Goal: Task Accomplishment & Management: Manage account settings

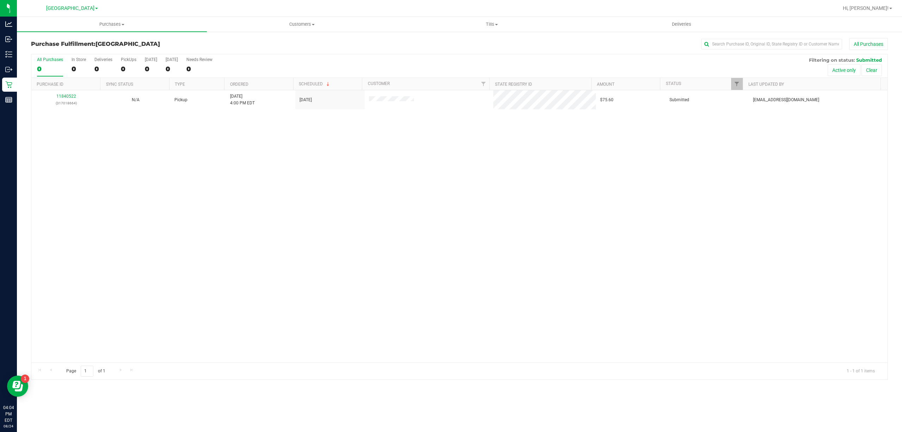
click at [402, 180] on div "11840522 (317018664) N/A Pickup [DATE] 4:00 PM EDT 8/24/2025 $75.60 Submitted […" at bounding box center [459, 226] width 856 height 272
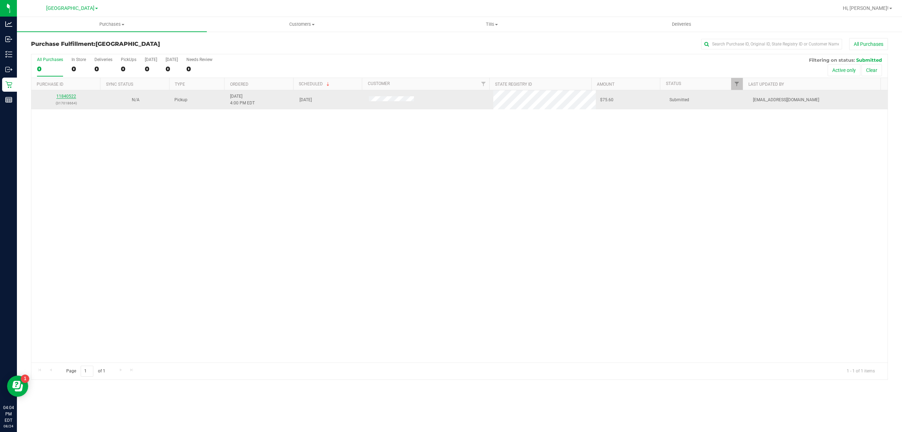
click at [69, 98] on link "11840522" at bounding box center [66, 96] width 20 height 5
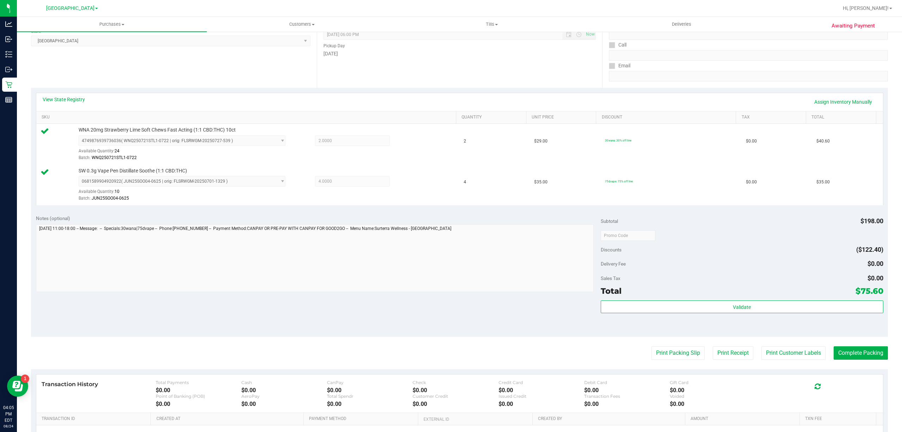
scroll to position [186, 0]
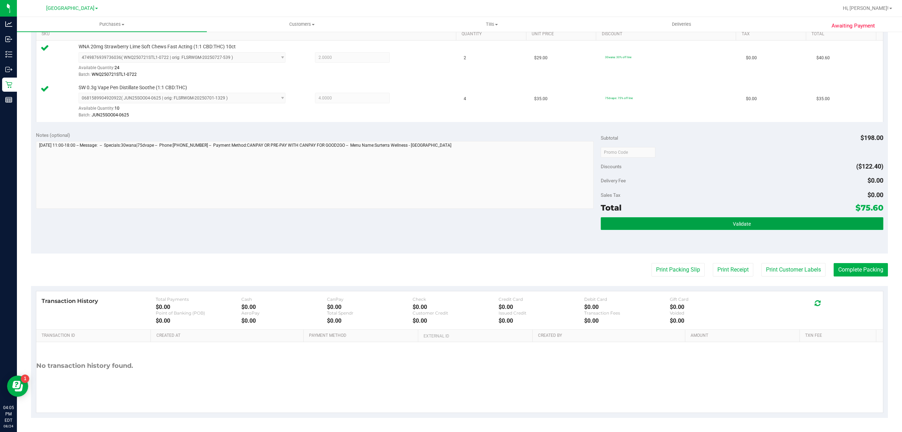
click at [735, 217] on button "Validate" at bounding box center [742, 223] width 283 height 13
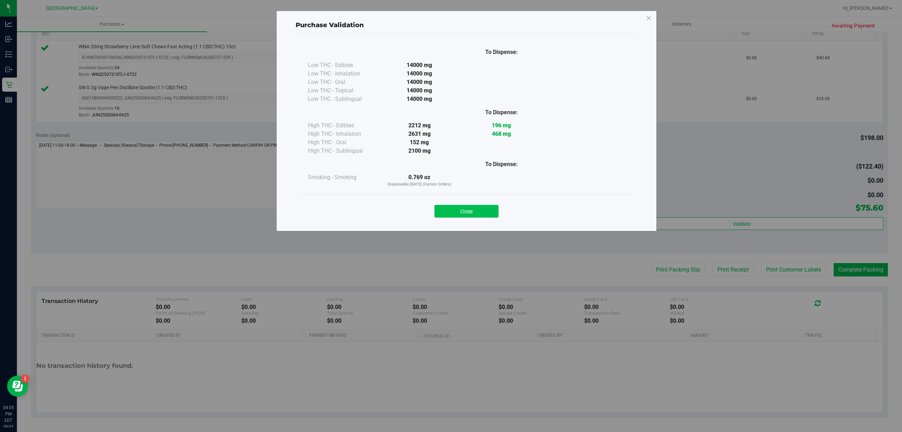
click at [472, 212] on button "Close" at bounding box center [467, 211] width 64 height 13
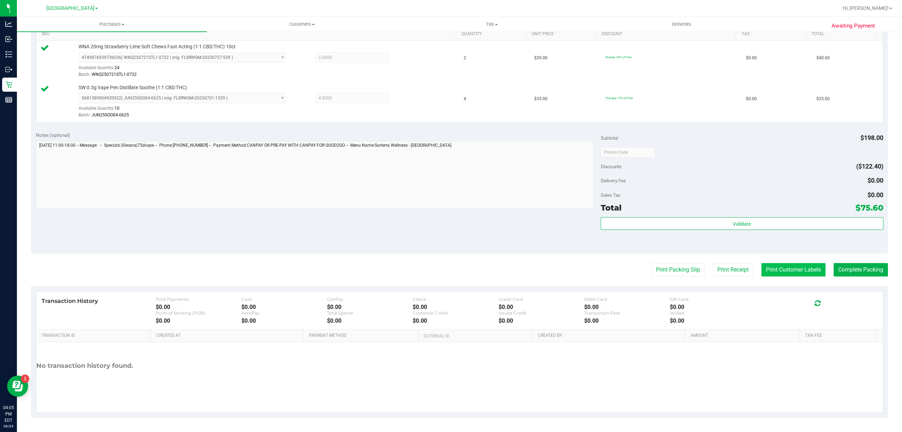
click at [794, 268] on button "Print Customer Labels" at bounding box center [794, 269] width 64 height 13
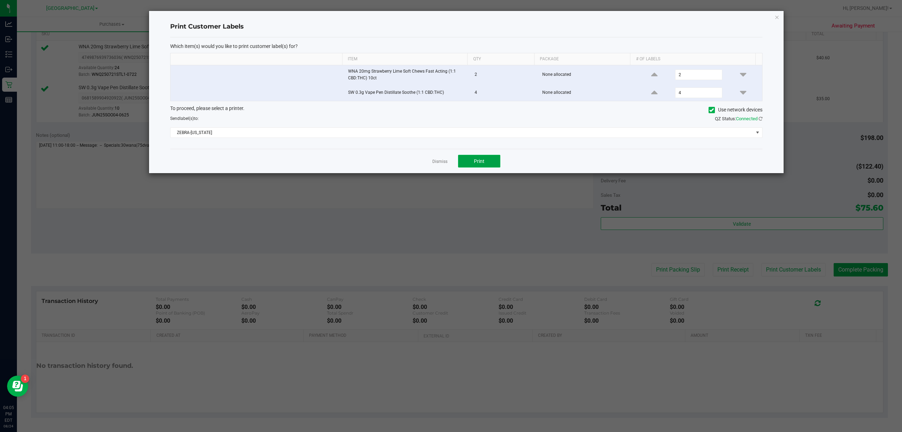
click at [490, 161] on button "Print" at bounding box center [479, 161] width 42 height 13
click at [437, 162] on link "Dismiss" at bounding box center [439, 162] width 15 height 6
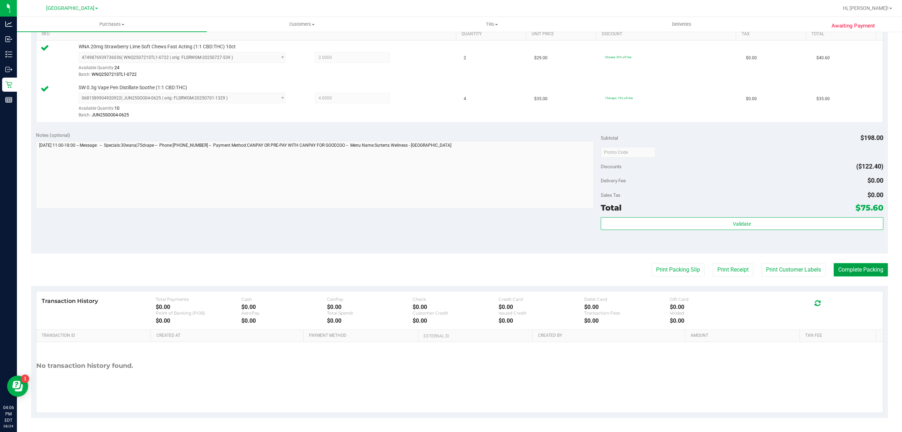
click at [839, 272] on button "Complete Packing" at bounding box center [861, 269] width 54 height 13
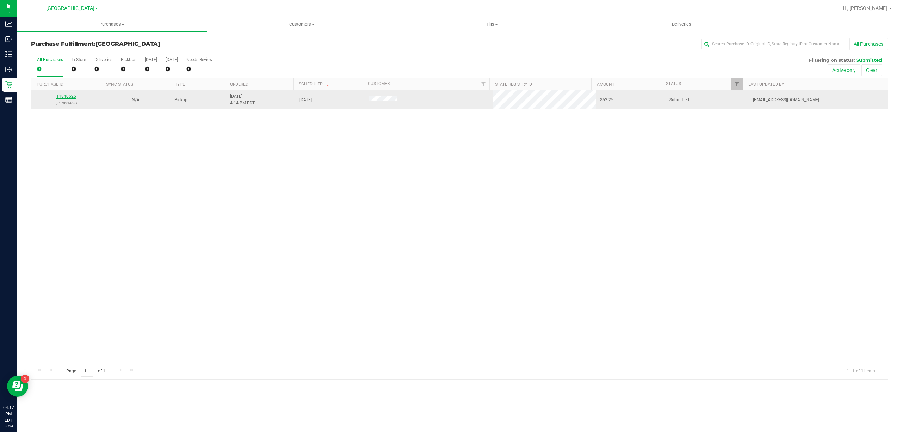
click at [64, 97] on link "11840626" at bounding box center [66, 96] width 20 height 5
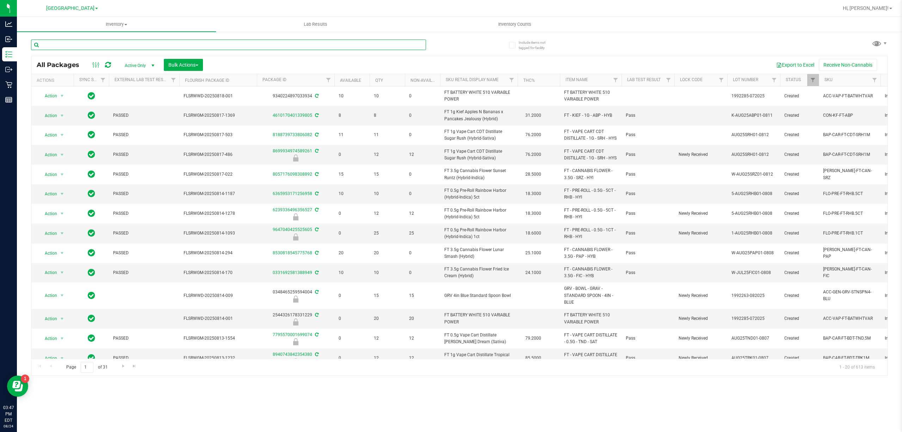
click at [105, 40] on input "text" at bounding box center [228, 44] width 395 height 11
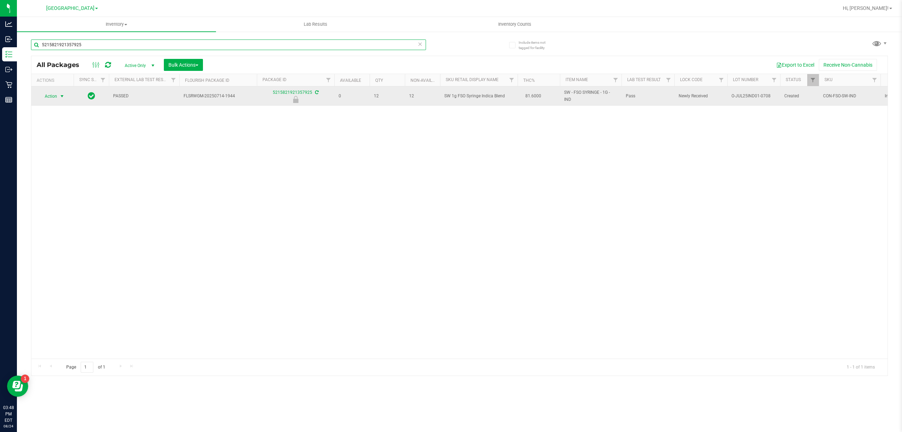
type input "5215821921357925"
click at [53, 92] on span "Action" at bounding box center [47, 96] width 19 height 10
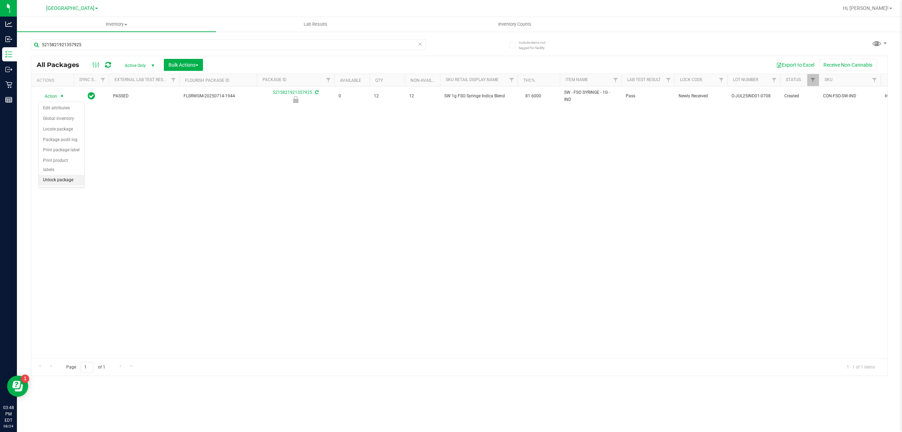
click at [59, 185] on li "Unlock package" at bounding box center [61, 180] width 45 height 11
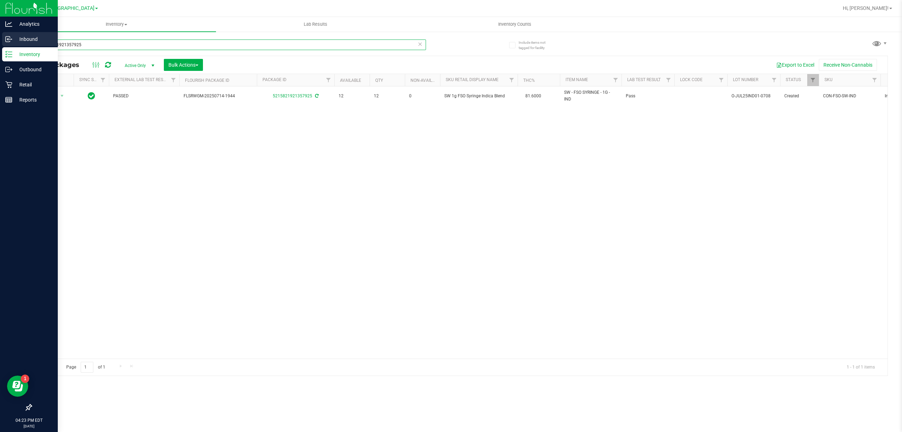
drag, startPoint x: 96, startPoint y: 46, endPoint x: 0, endPoint y: 36, distance: 96.4
click at [0, 36] on div "Analytics Inbound Inventory Outbound Retail Reports 04:23 PM EDT 08/24/2025 08/…" at bounding box center [451, 216] width 902 height 432
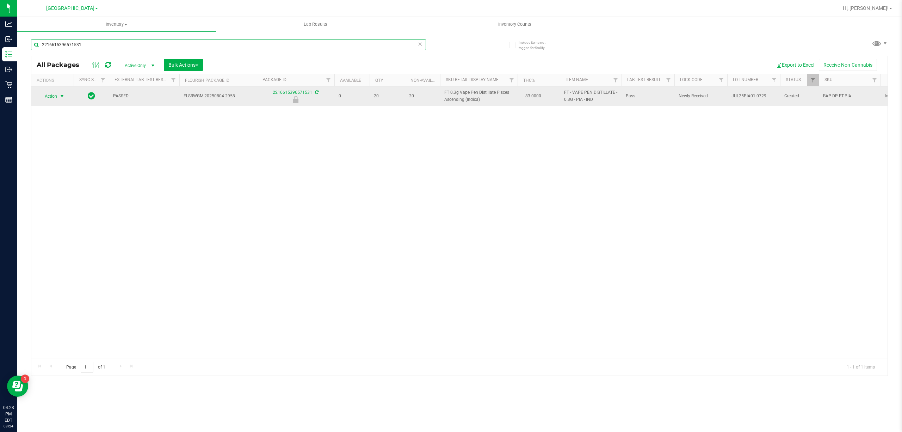
type input "2216615396571531"
click at [45, 96] on span "Action" at bounding box center [47, 96] width 19 height 10
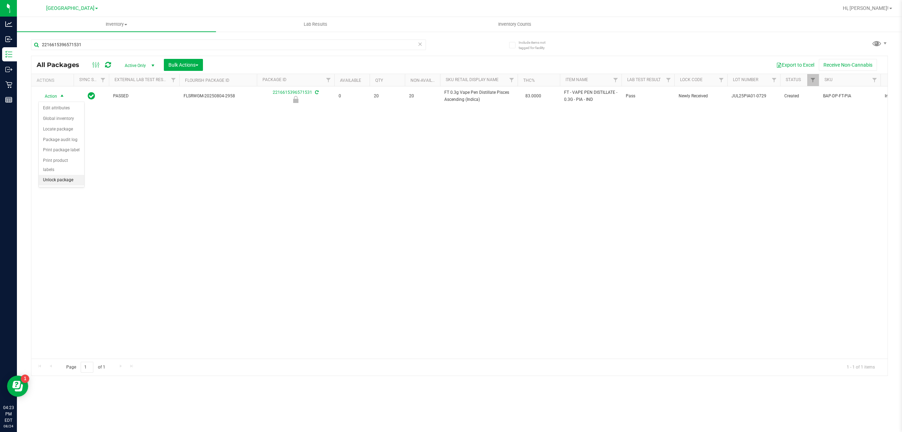
click at [50, 183] on li "Unlock package" at bounding box center [61, 180] width 45 height 11
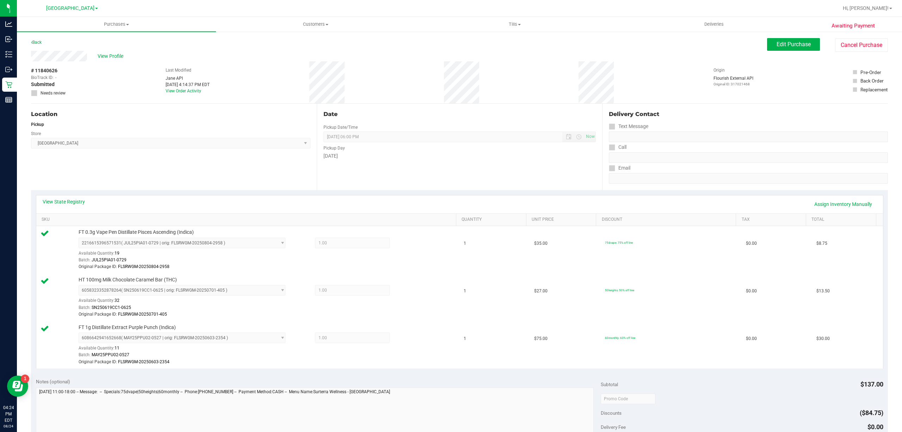
scroll to position [235, 0]
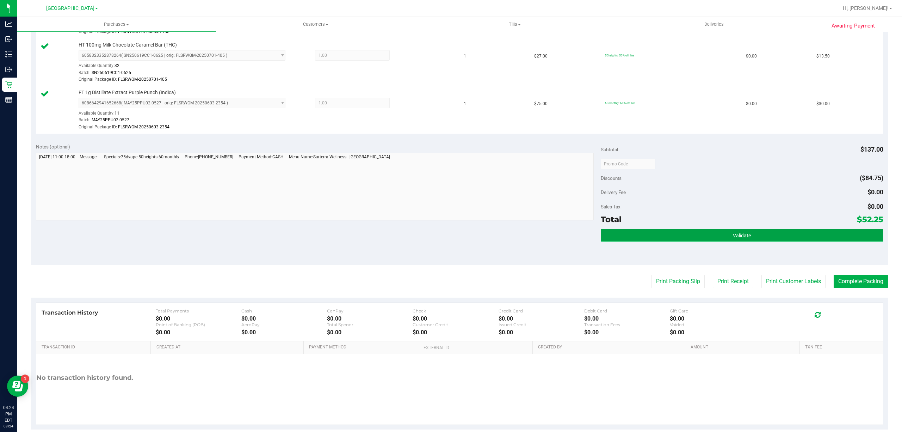
click at [601, 235] on button "Validate" at bounding box center [742, 235] width 283 height 13
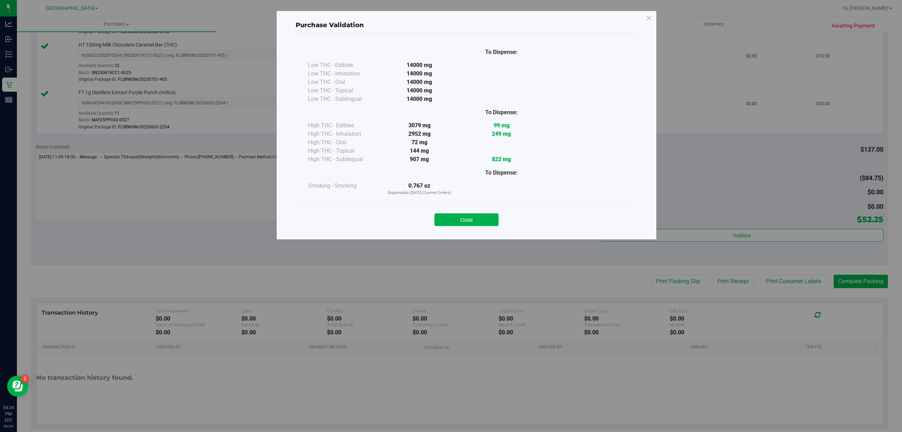
drag, startPoint x: 467, startPoint y: 219, endPoint x: 488, endPoint y: 215, distance: 21.2
click at [468, 219] on button "Close" at bounding box center [467, 219] width 64 height 13
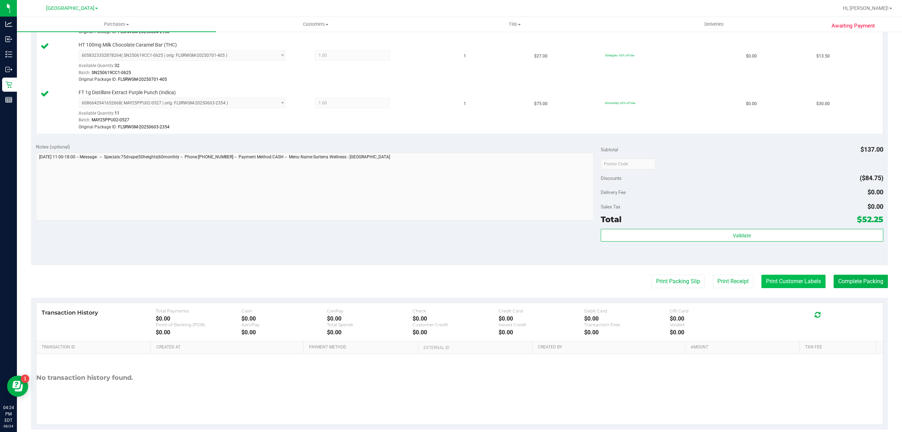
click at [770, 289] on purchase-details "Back Edit Purchase Cancel Purchase View Profile # 11840626 BioTrack ID: - Submi…" at bounding box center [459, 116] width 857 height 626
click at [768, 279] on button "Print Customer Labels" at bounding box center [794, 281] width 64 height 13
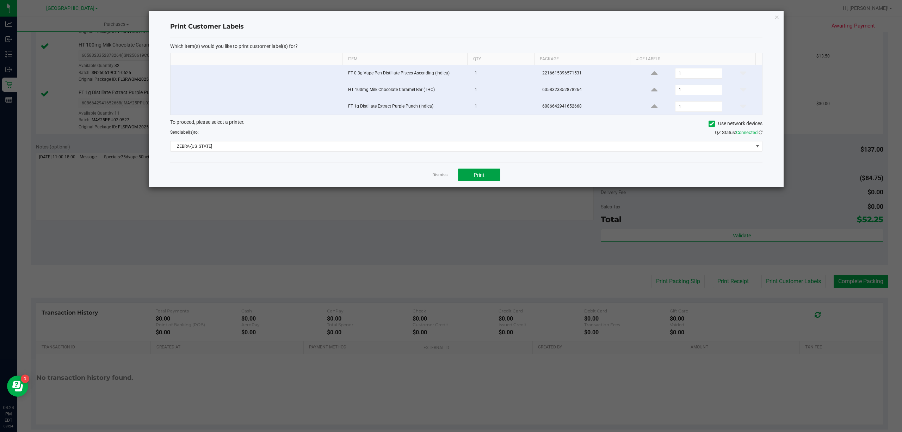
click at [482, 174] on span "Print" at bounding box center [479, 175] width 11 height 6
click at [444, 177] on link "Dismiss" at bounding box center [439, 175] width 15 height 6
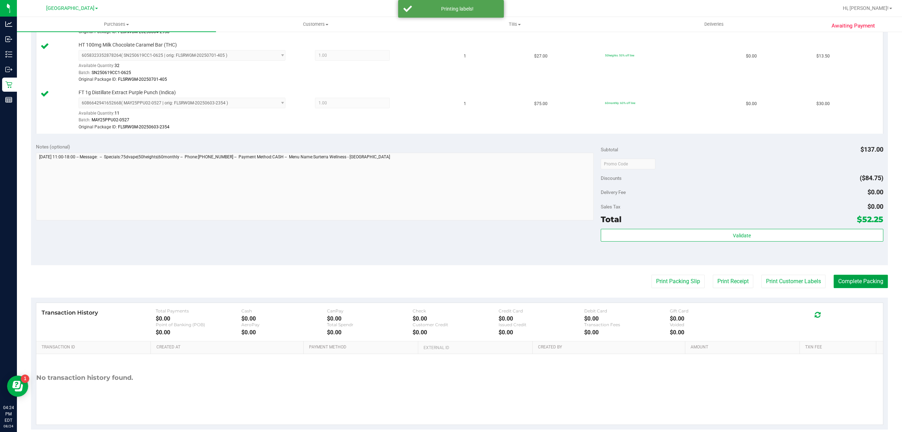
click at [843, 281] on button "Complete Packing" at bounding box center [861, 281] width 54 height 13
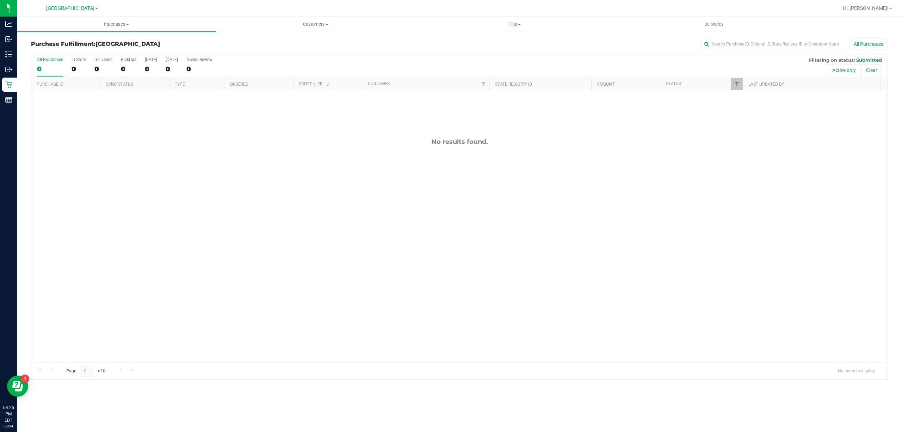
click at [321, 247] on div "No results found." at bounding box center [459, 250] width 856 height 320
click at [137, 161] on div "No results found." at bounding box center [459, 250] width 856 height 320
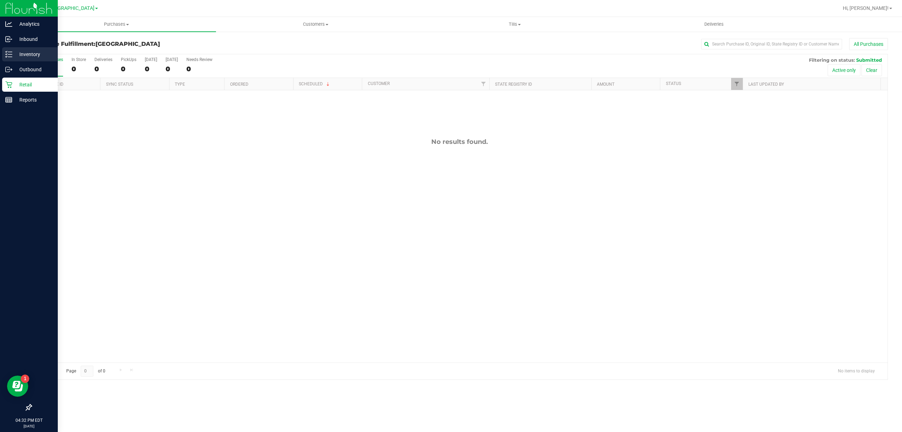
click at [20, 53] on p "Inventory" at bounding box center [33, 54] width 42 height 8
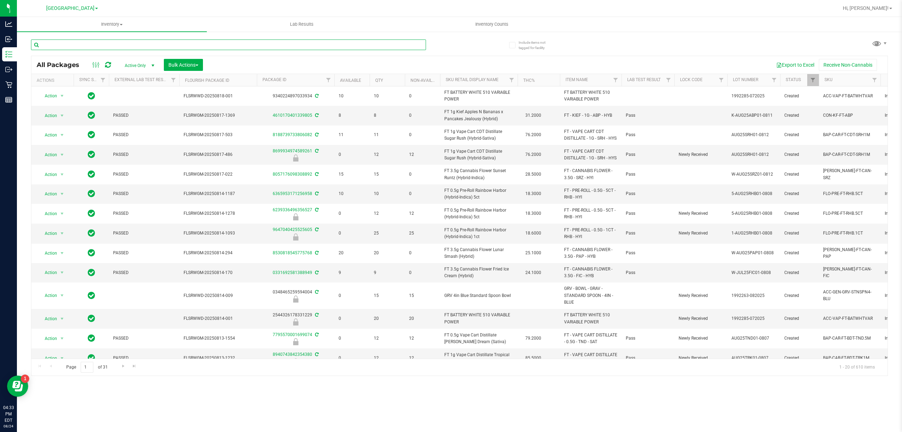
click at [147, 47] on input "text" at bounding box center [228, 44] width 395 height 11
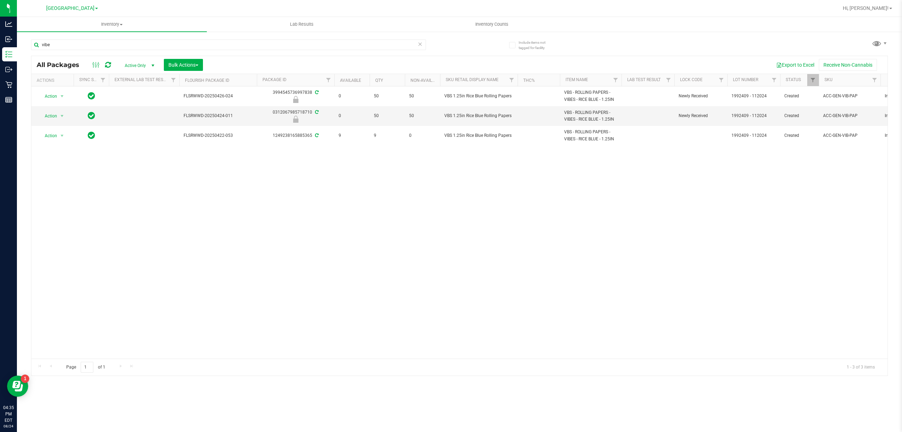
click at [266, 223] on div "Action Action Edit attributes Global inventory Locate package Package audit log…" at bounding box center [459, 222] width 856 height 272
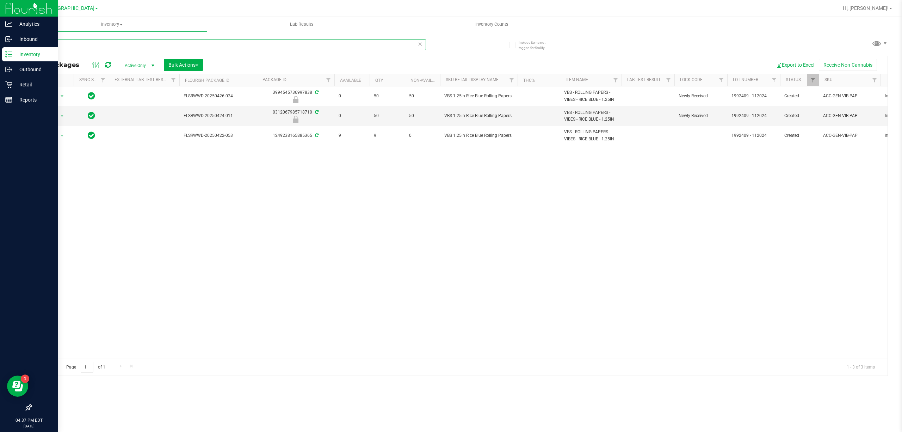
drag, startPoint x: 55, startPoint y: 44, endPoint x: 0, endPoint y: 49, distance: 55.6
click at [0, 30] on div "Analytics Inbound Inventory Outbound Retail Reports 04:37 PM EDT 08/24/2025 08/…" at bounding box center [451, 216] width 902 height 432
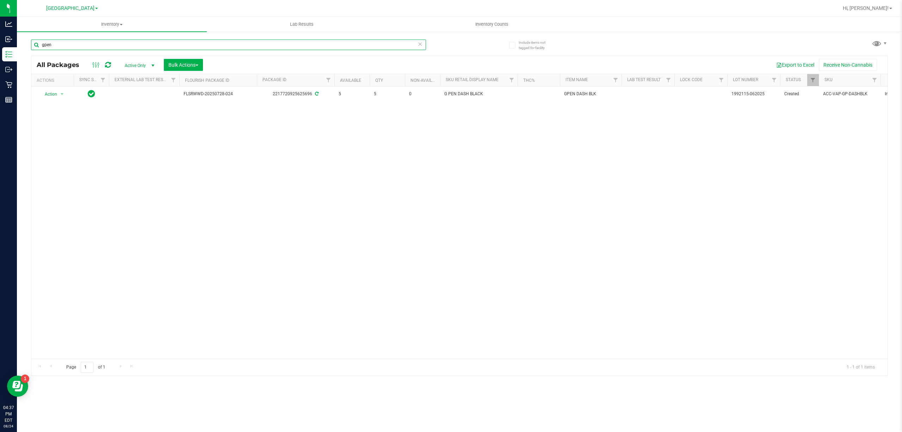
type input "gpen"
click at [336, 192] on div "Action Action Adjust qty Create package Edit attributes Global inventory Locate…" at bounding box center [459, 222] width 856 height 272
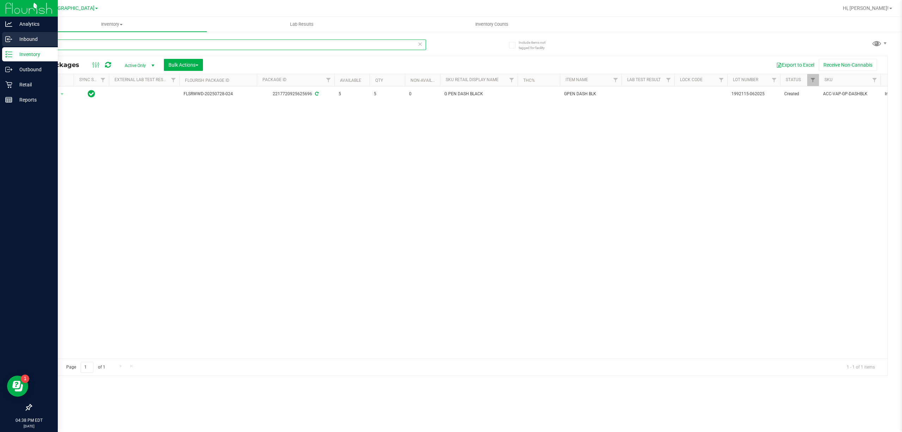
drag, startPoint x: 72, startPoint y: 44, endPoint x: 0, endPoint y: 44, distance: 72.3
click at [0, 44] on div "Analytics Inbound Inventory Outbound Retail Reports 04:38 PM EDT 08/24/2025 08/…" at bounding box center [451, 216] width 902 height 432
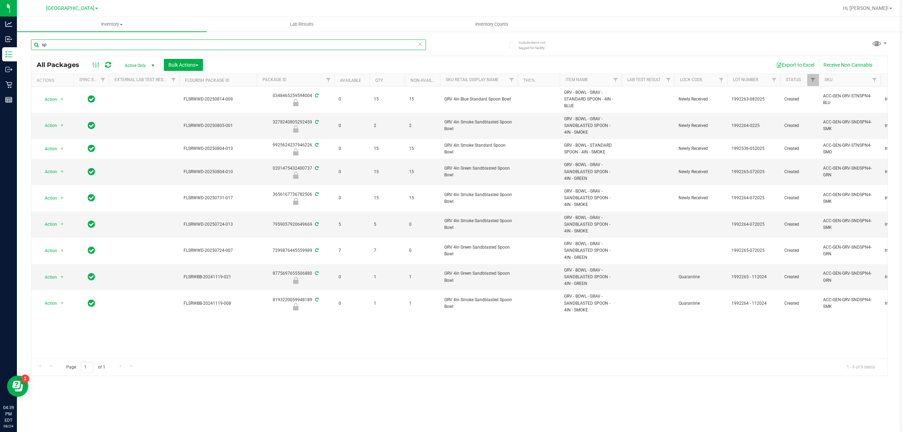
type input "s"
type input "dab"
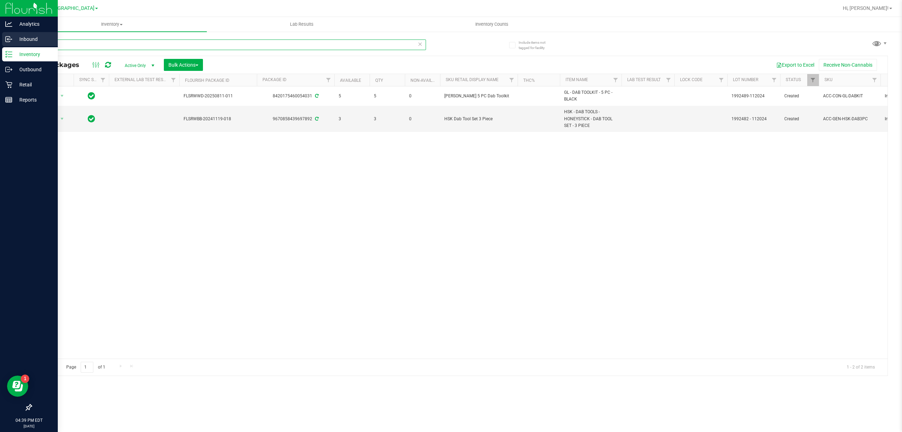
drag, startPoint x: 63, startPoint y: 44, endPoint x: 0, endPoint y: 46, distance: 63.5
click at [0, 46] on div "Analytics Inbound Inventory Outbound Retail Reports 04:39 PM EDT 08/24/2025 08/…" at bounding box center [451, 216] width 902 height 432
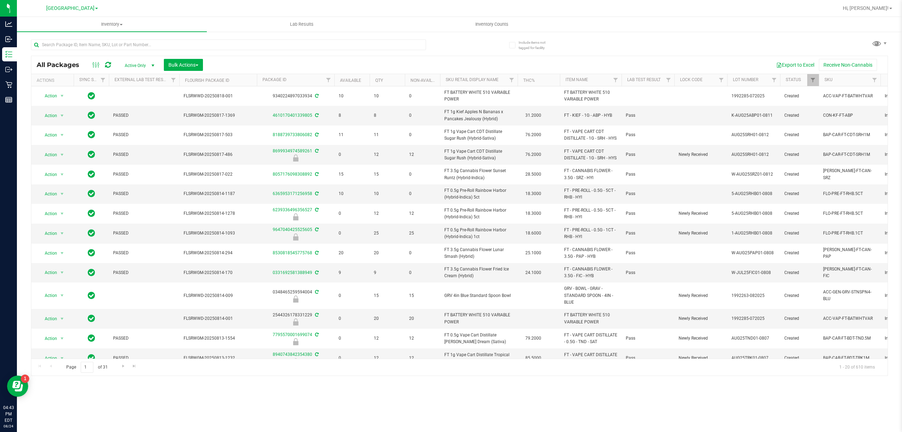
click at [380, 399] on div "Inventory All packages All inventory Waste log Create inventory Lab Results Inv…" at bounding box center [459, 224] width 885 height 415
click at [126, 45] on input "text" at bounding box center [228, 44] width 395 height 11
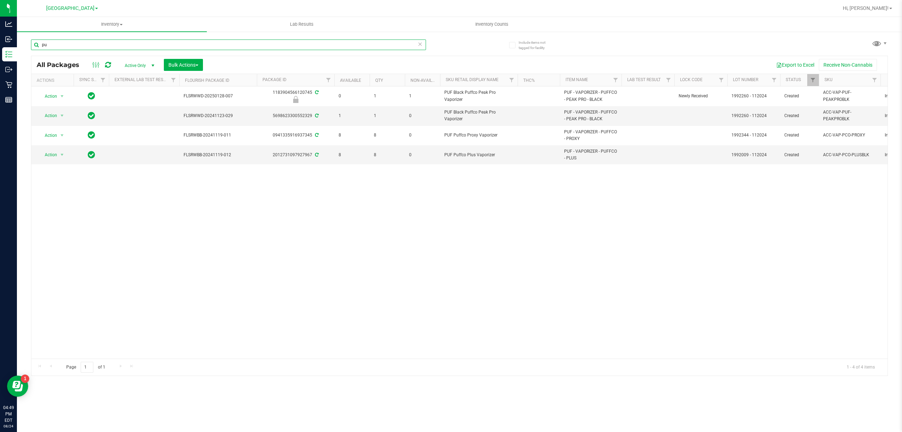
type input "p"
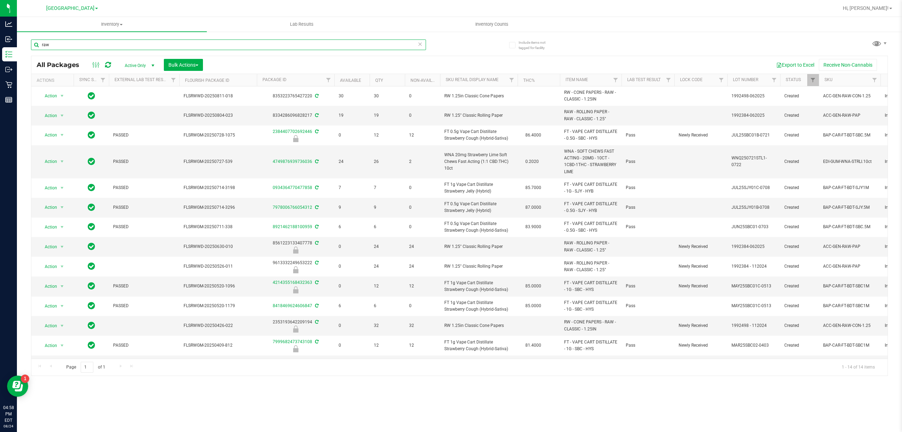
type input "raw"
drag, startPoint x: 97, startPoint y: 385, endPoint x: 93, endPoint y: 385, distance: 4.2
click at [97, 385] on div "Inventory All packages All inventory Waste log Create inventory Lab Results Inv…" at bounding box center [459, 224] width 885 height 415
click at [720, 79] on span "Filter" at bounding box center [722, 80] width 6 height 6
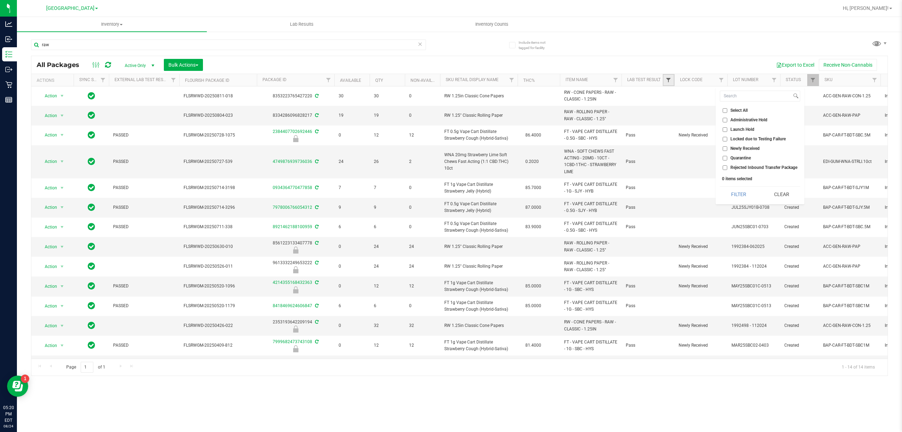
click at [671, 79] on span "Filter" at bounding box center [669, 80] width 6 height 6
click at [810, 81] on span "Filter" at bounding box center [813, 80] width 6 height 6
click at [774, 81] on span "Filter" at bounding box center [774, 80] width 6 height 6
click at [722, 81] on span "Filter" at bounding box center [722, 80] width 6 height 6
click at [752, 96] on input at bounding box center [756, 96] width 72 height 10
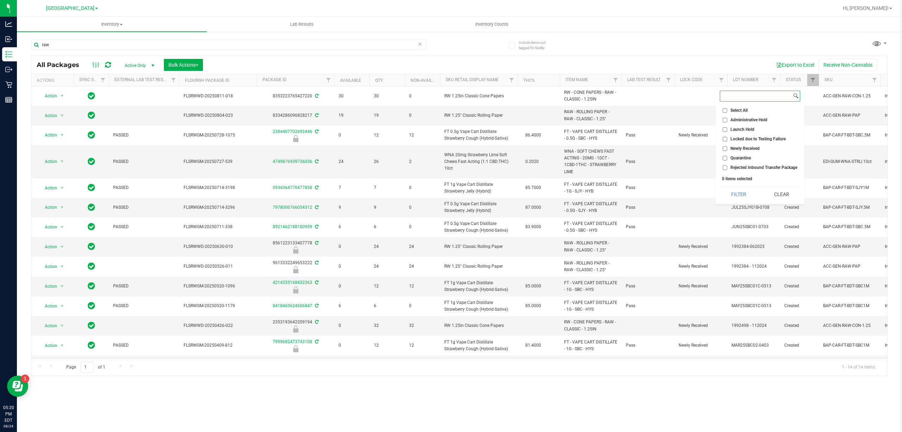
type input "a"
click at [719, 78] on span "Filter" at bounding box center [722, 80] width 6 height 6
click at [719, 79] on span "Filter" at bounding box center [722, 80] width 6 height 6
click at [667, 83] on link "Filter" at bounding box center [669, 80] width 12 height 12
click at [622, 80] on div at bounding box center [621, 80] width 3 height 12
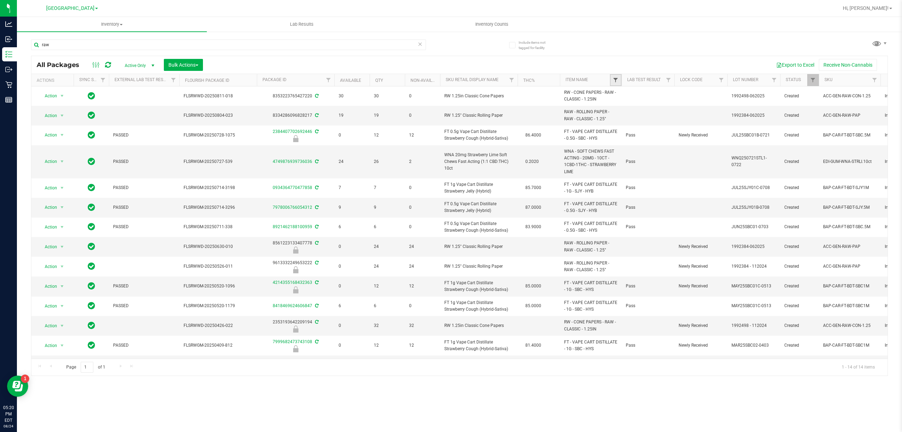
click at [616, 80] on span "Filter" at bounding box center [616, 80] width 6 height 6
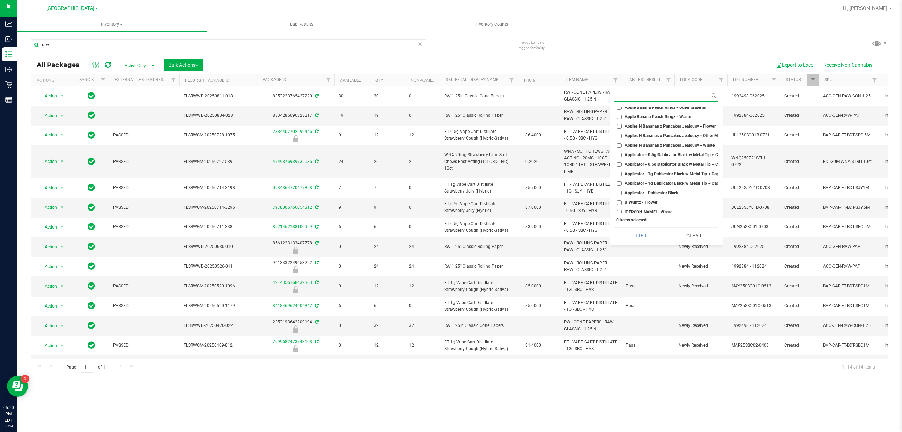
scroll to position [188, 0]
click at [661, 92] on input at bounding box center [663, 96] width 96 height 10
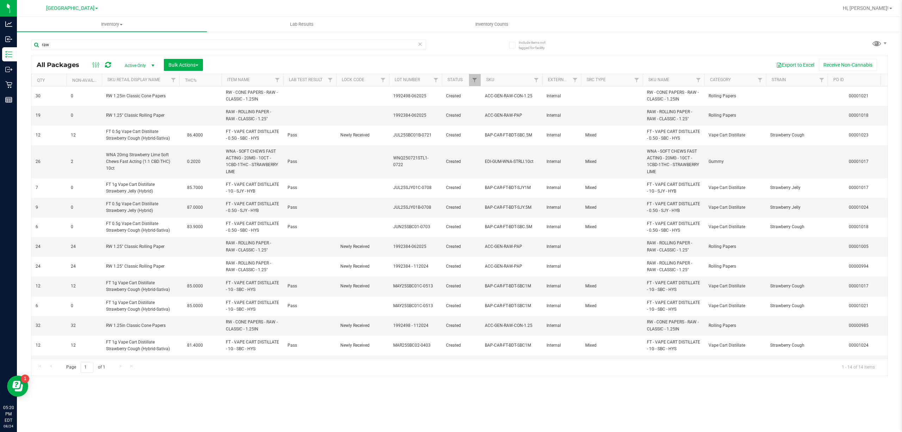
scroll to position [0, 347]
click at [569, 78] on span "Filter" at bounding box center [567, 80] width 6 height 6
click at [470, 79] on link "Filter" at bounding box center [466, 80] width 12 height 12
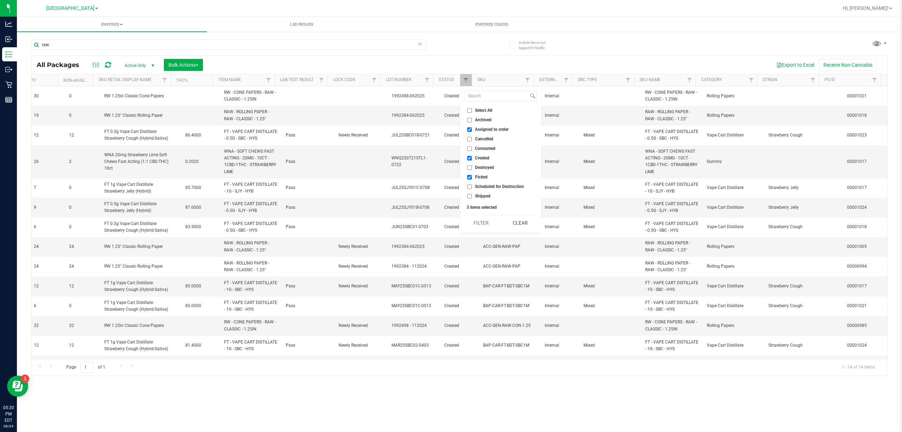
click at [474, 155] on li "Created" at bounding box center [501, 157] width 73 height 7
click at [475, 159] on span "Created" at bounding box center [482, 158] width 14 height 4
click at [472, 159] on input "Created" at bounding box center [469, 158] width 5 height 5
checkbox input "false"
click at [476, 177] on span "Picked" at bounding box center [481, 177] width 13 height 4
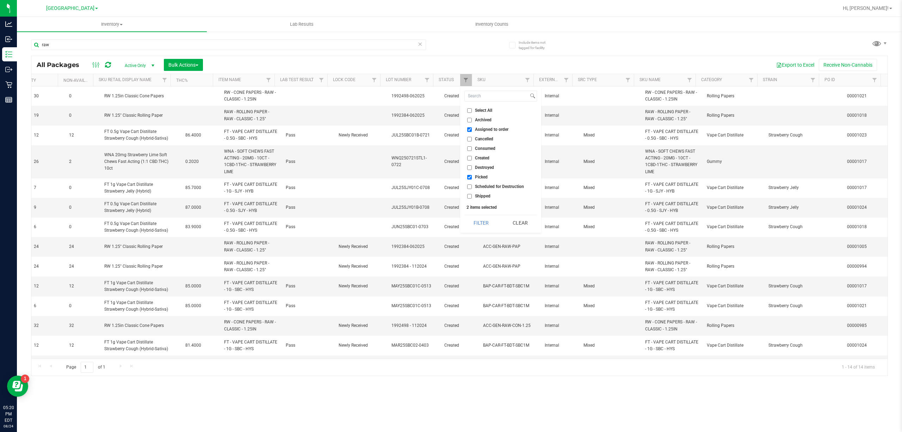
click at [472, 177] on input "Picked" at bounding box center [469, 177] width 5 height 5
checkbox input "false"
click at [489, 228] on button "Filter" at bounding box center [482, 223] width 34 height 16
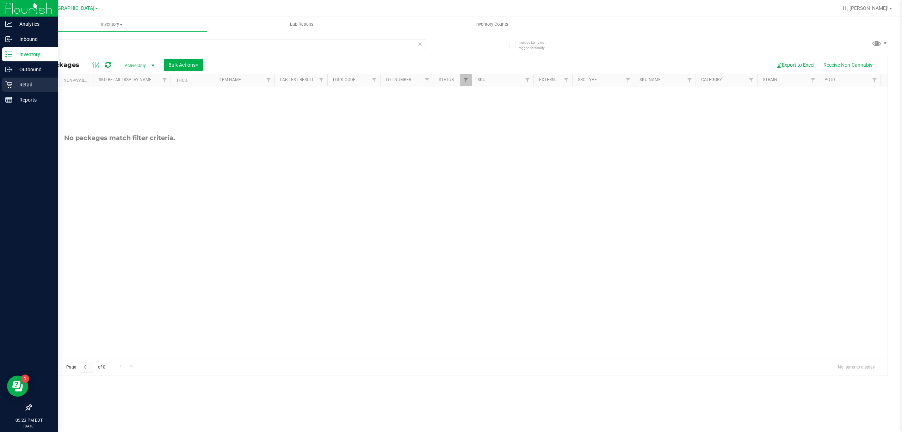
click at [23, 84] on p "Retail" at bounding box center [33, 84] width 42 height 8
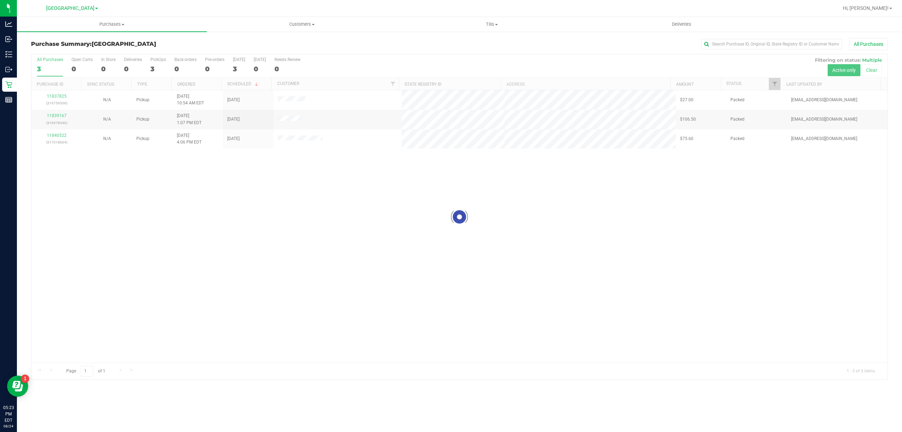
click at [296, 164] on div at bounding box center [459, 216] width 856 height 325
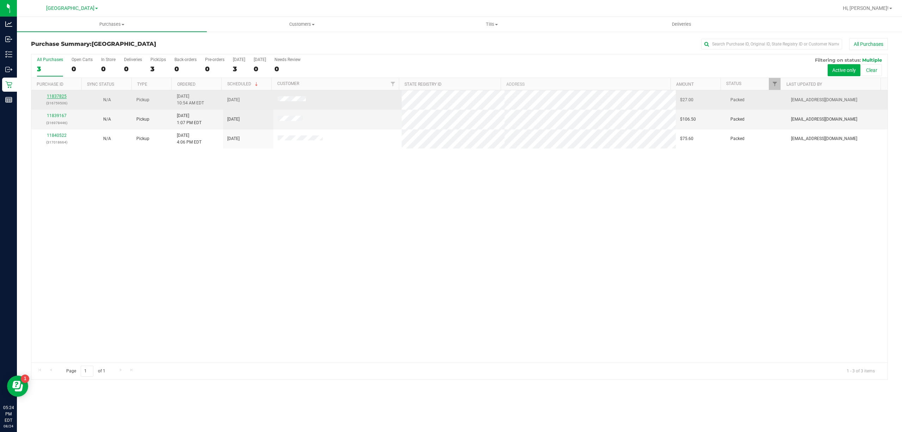
click at [56, 98] on link "11837825" at bounding box center [57, 96] width 20 height 5
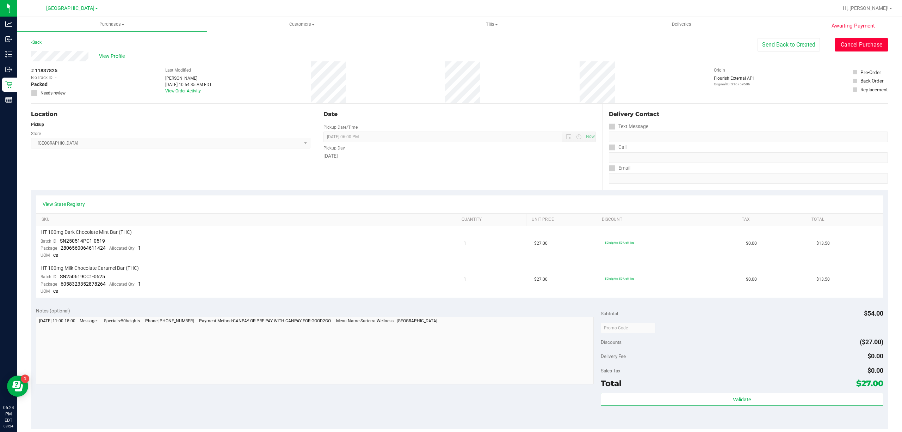
click at [859, 50] on button "Cancel Purchase" at bounding box center [861, 44] width 53 height 13
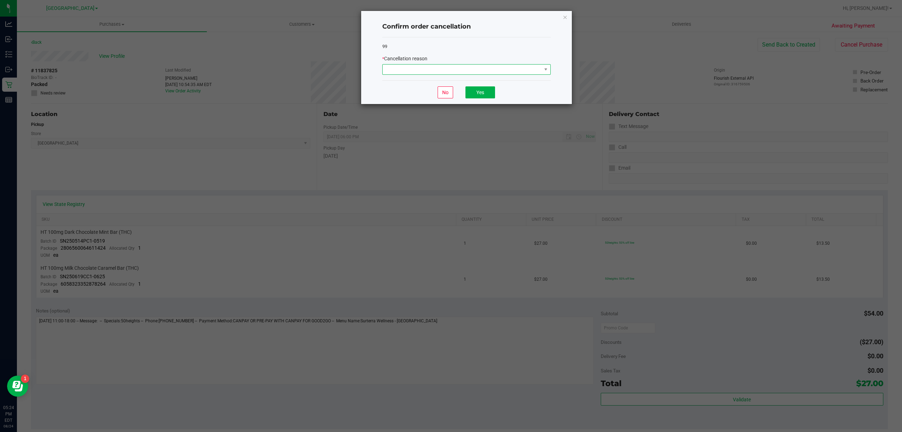
click at [417, 73] on span at bounding box center [462, 69] width 159 height 10
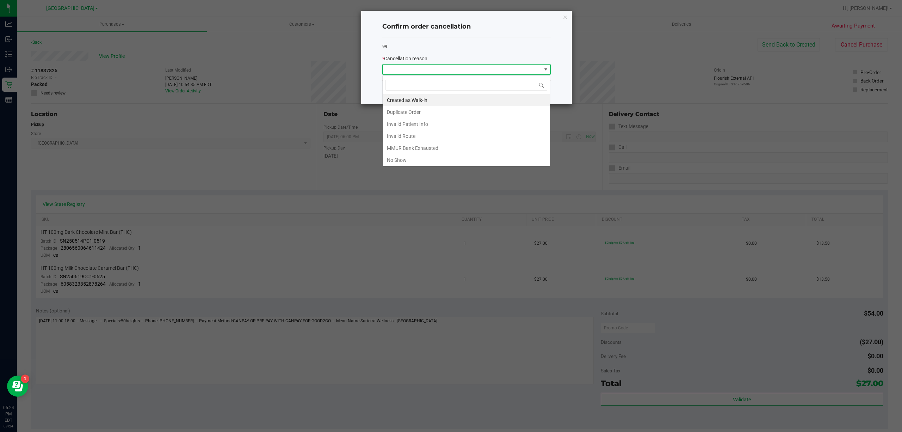
scroll to position [11, 168]
click at [408, 164] on li "No Show" at bounding box center [466, 160] width 167 height 12
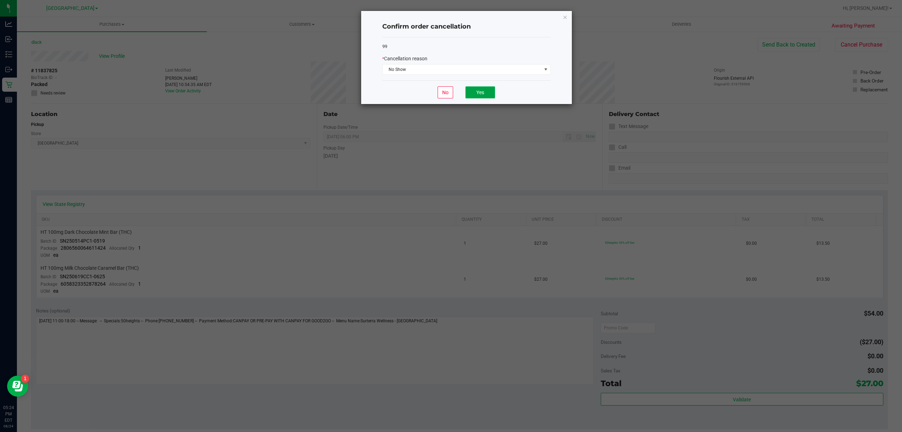
click at [482, 94] on button "Yes" at bounding box center [481, 92] width 30 height 12
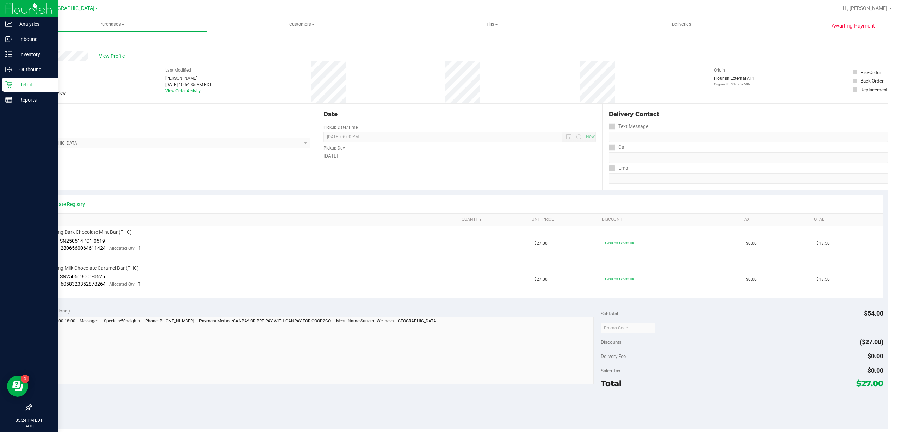
click at [20, 85] on p "Retail" at bounding box center [33, 84] width 42 height 8
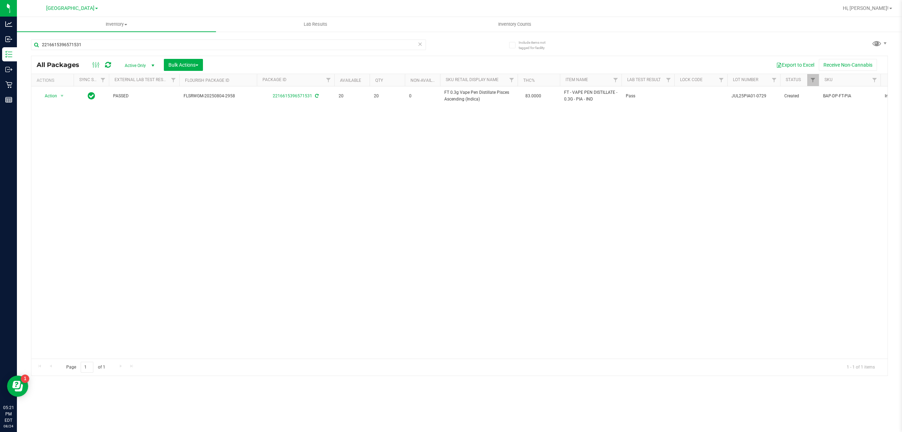
click at [353, 148] on div "Action Action Adjust qty Create package Edit attributes Global inventory Locate…" at bounding box center [459, 222] width 856 height 272
click at [132, 41] on input "2216615396571531" at bounding box center [228, 44] width 395 height 11
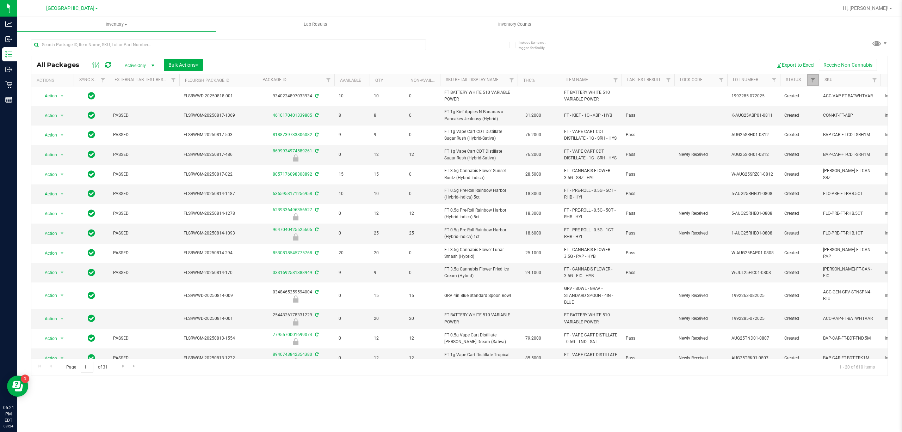
click at [813, 85] on link "Filter" at bounding box center [813, 80] width 12 height 12
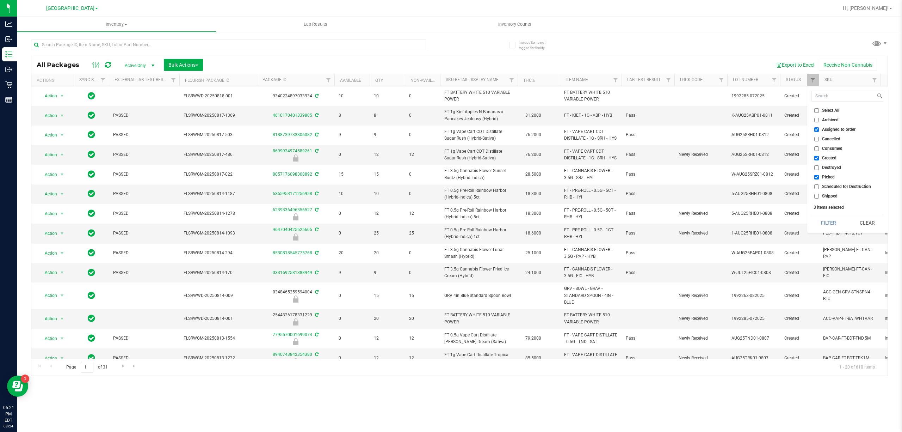
click at [816, 160] on input "Created" at bounding box center [816, 158] width 5 height 5
checkbox input "false"
click at [817, 176] on input "Picked" at bounding box center [816, 177] width 5 height 5
checkbox input "false"
click at [825, 220] on button "Filter" at bounding box center [829, 223] width 34 height 16
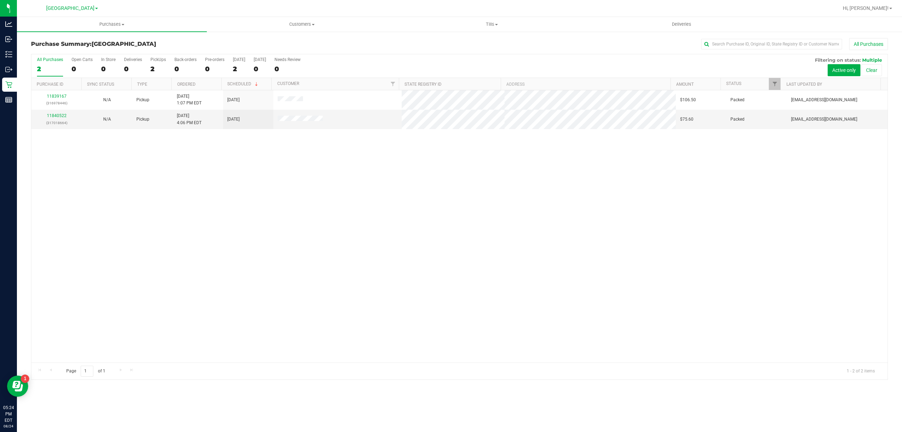
click at [188, 167] on div "11839167 (316978446) N/A Pickup [DATE] 1:07 PM EDT 8/24/2025 $106.50 Packed [EM…" at bounding box center [459, 226] width 856 height 272
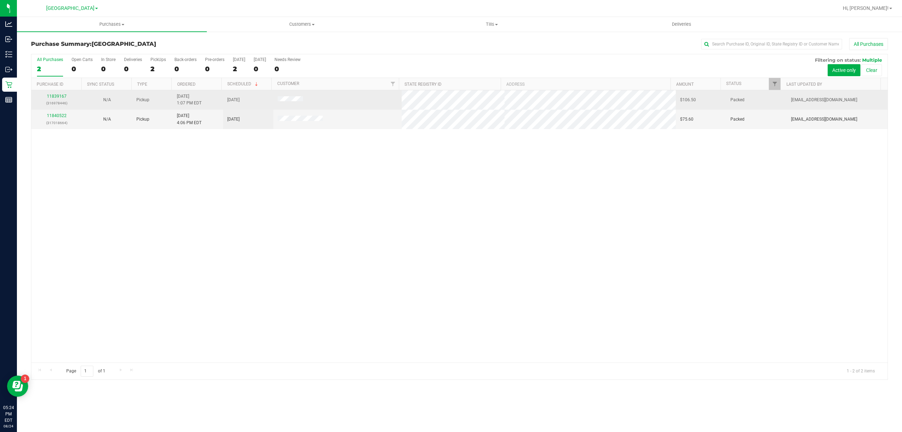
click at [54, 99] on div "11839167 (316978446)" at bounding box center [57, 99] width 42 height 13
click at [55, 99] on link "11839167" at bounding box center [57, 96] width 20 height 5
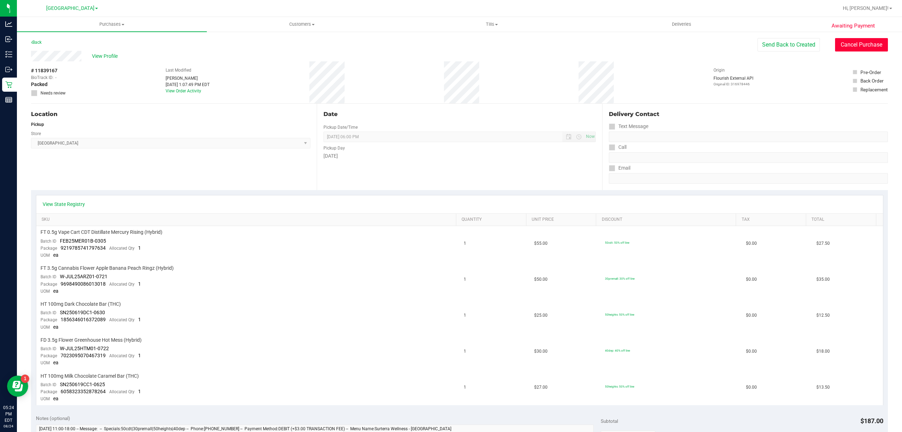
click at [848, 49] on button "Cancel Purchase" at bounding box center [861, 44] width 53 height 13
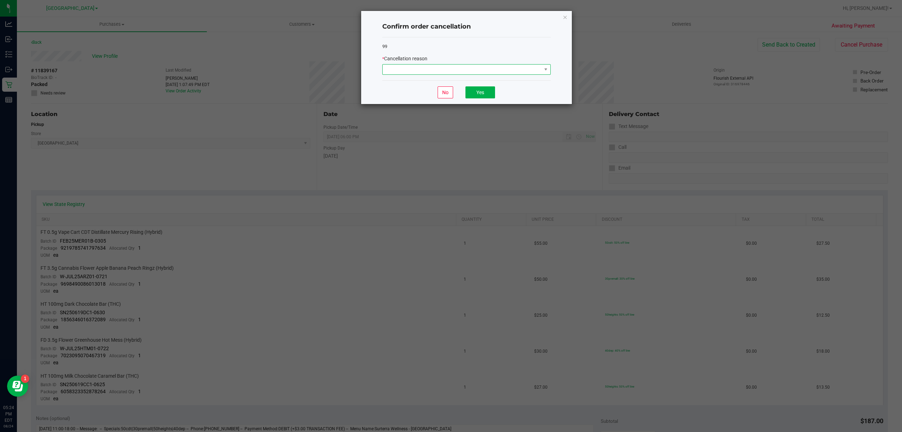
click at [401, 69] on span at bounding box center [462, 69] width 159 height 10
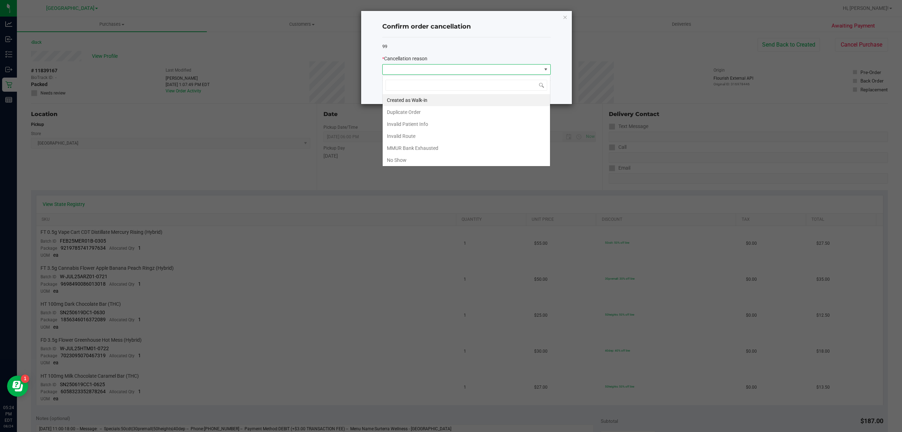
scroll to position [11, 168]
click at [407, 158] on li "No Show" at bounding box center [466, 160] width 167 height 12
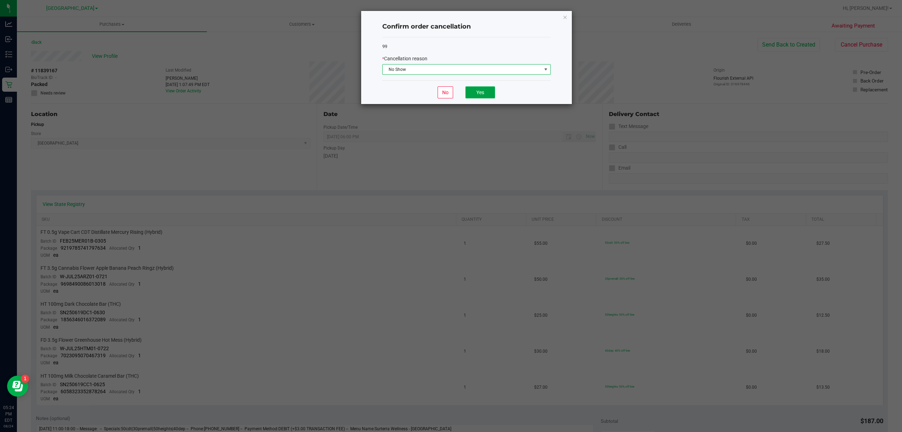
click at [480, 94] on button "Yes" at bounding box center [481, 92] width 30 height 12
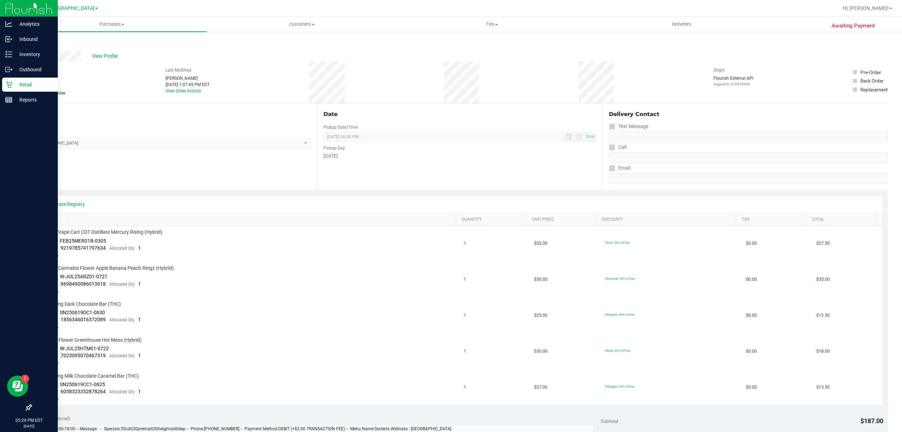
click at [5, 84] on icon at bounding box center [8, 84] width 7 height 7
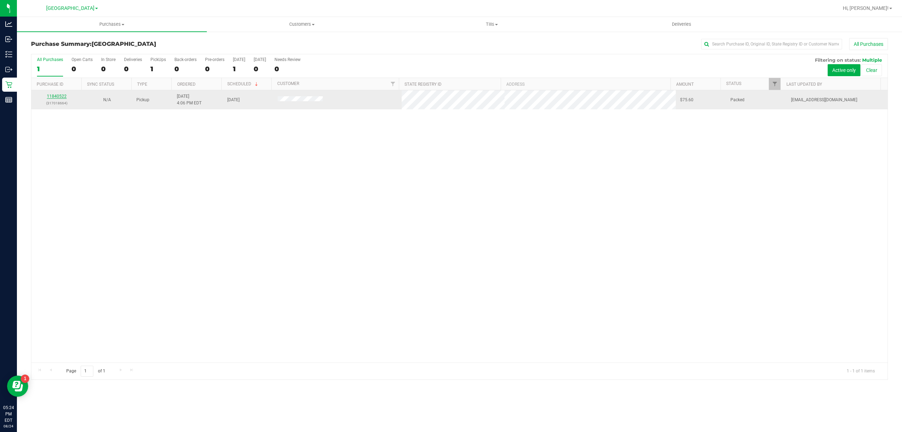
click at [54, 97] on link "11840522" at bounding box center [57, 96] width 20 height 5
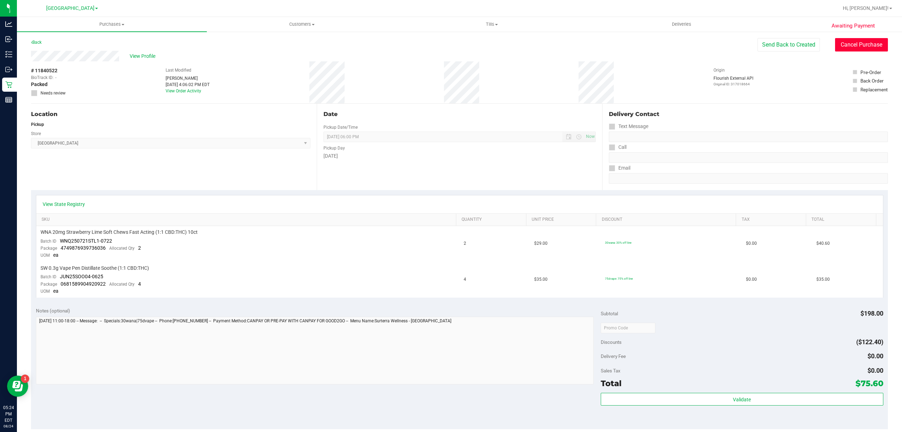
click at [843, 43] on button "Cancel Purchase" at bounding box center [861, 44] width 53 height 13
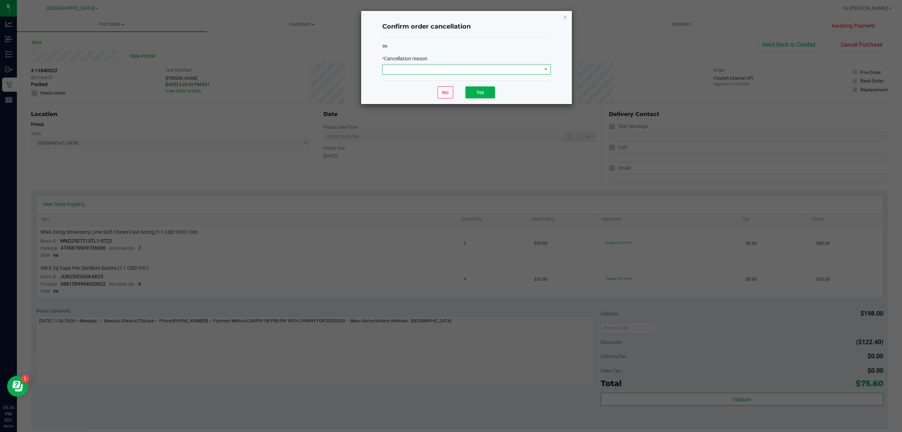
click at [457, 68] on span at bounding box center [462, 69] width 159 height 10
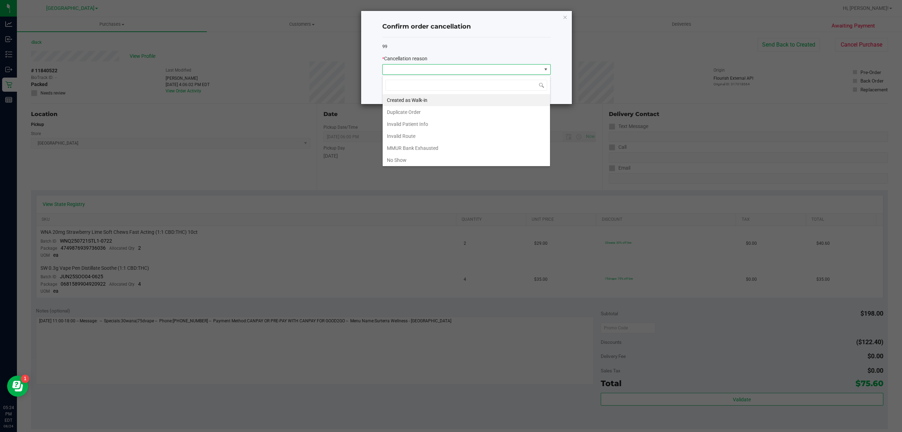
scroll to position [11, 168]
click at [402, 156] on li "No Show" at bounding box center [466, 160] width 167 height 12
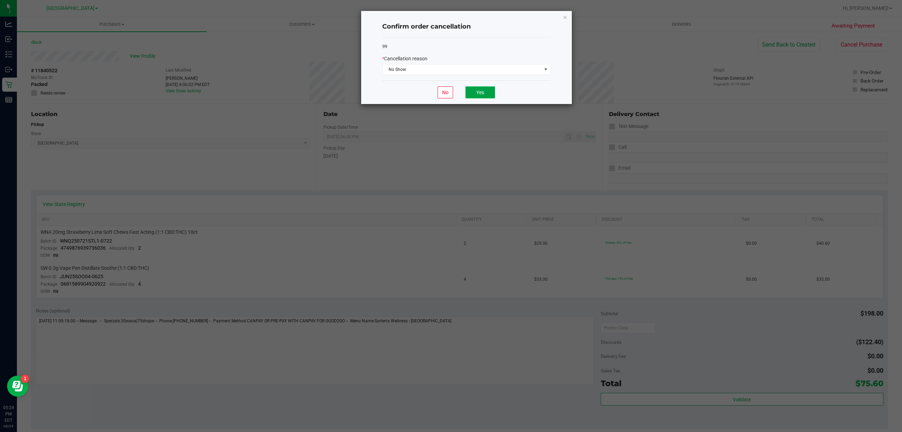
click at [480, 93] on button "Yes" at bounding box center [481, 92] width 30 height 12
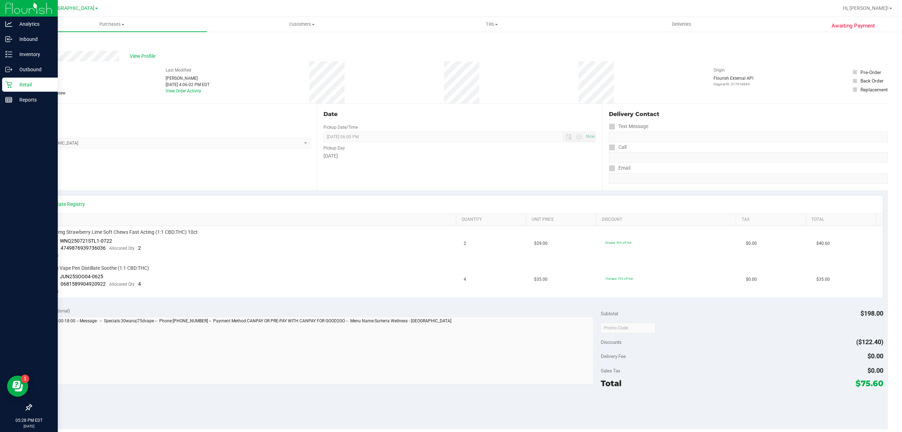
click at [10, 89] on div "Retail" at bounding box center [30, 85] width 56 height 14
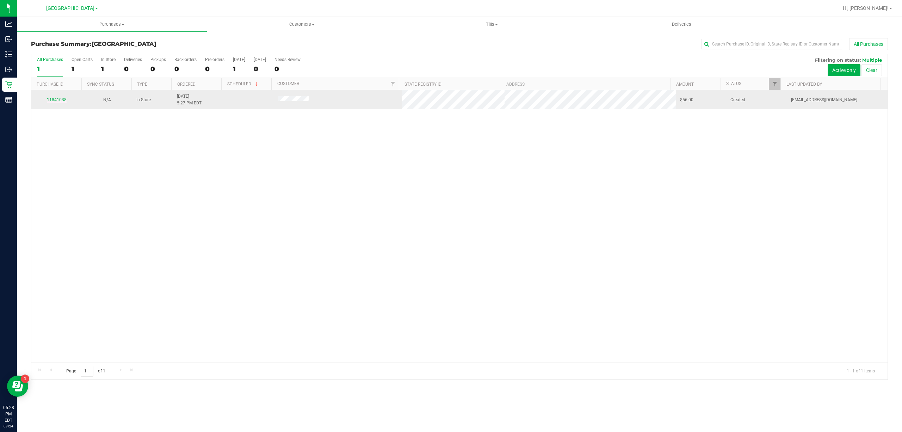
click at [65, 98] on link "11841038" at bounding box center [57, 99] width 20 height 5
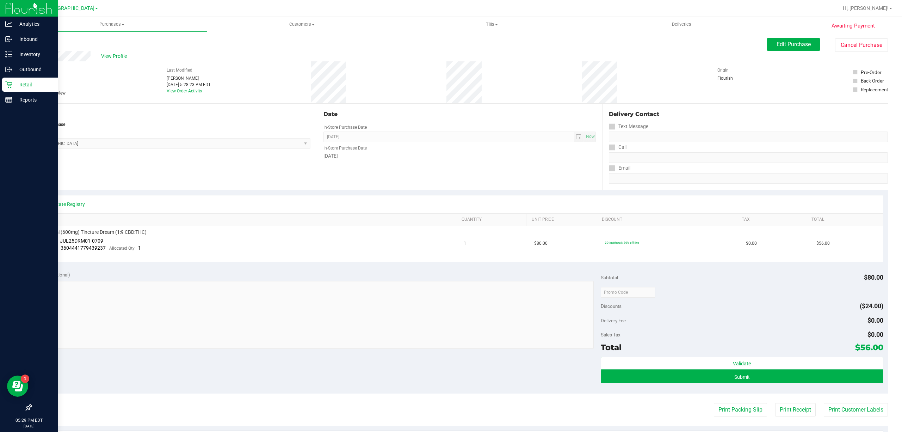
click at [5, 84] on div "Retail" at bounding box center [30, 85] width 56 height 14
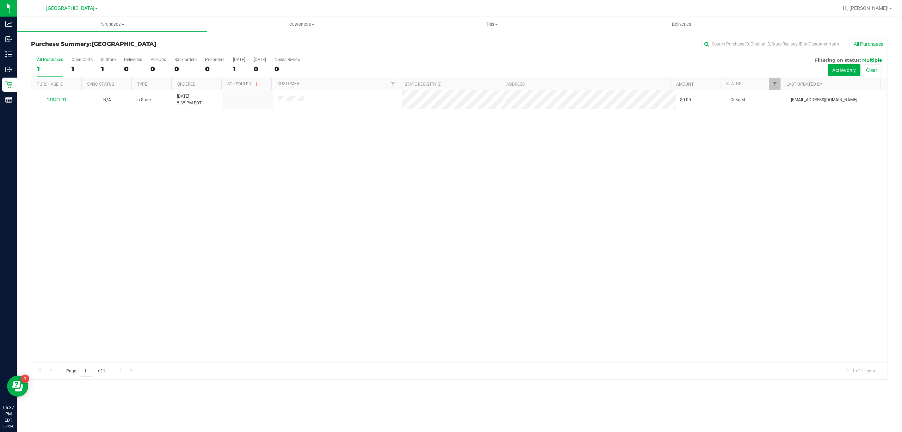
click at [798, 271] on div "11841091 N/A In-Store [DATE] 5:35 PM EDT $0.00 Created [EMAIL_ADDRESS][DOMAIN_N…" at bounding box center [459, 226] width 856 height 272
